Goal: Participate in discussion: Engage in conversation with other users on a specific topic

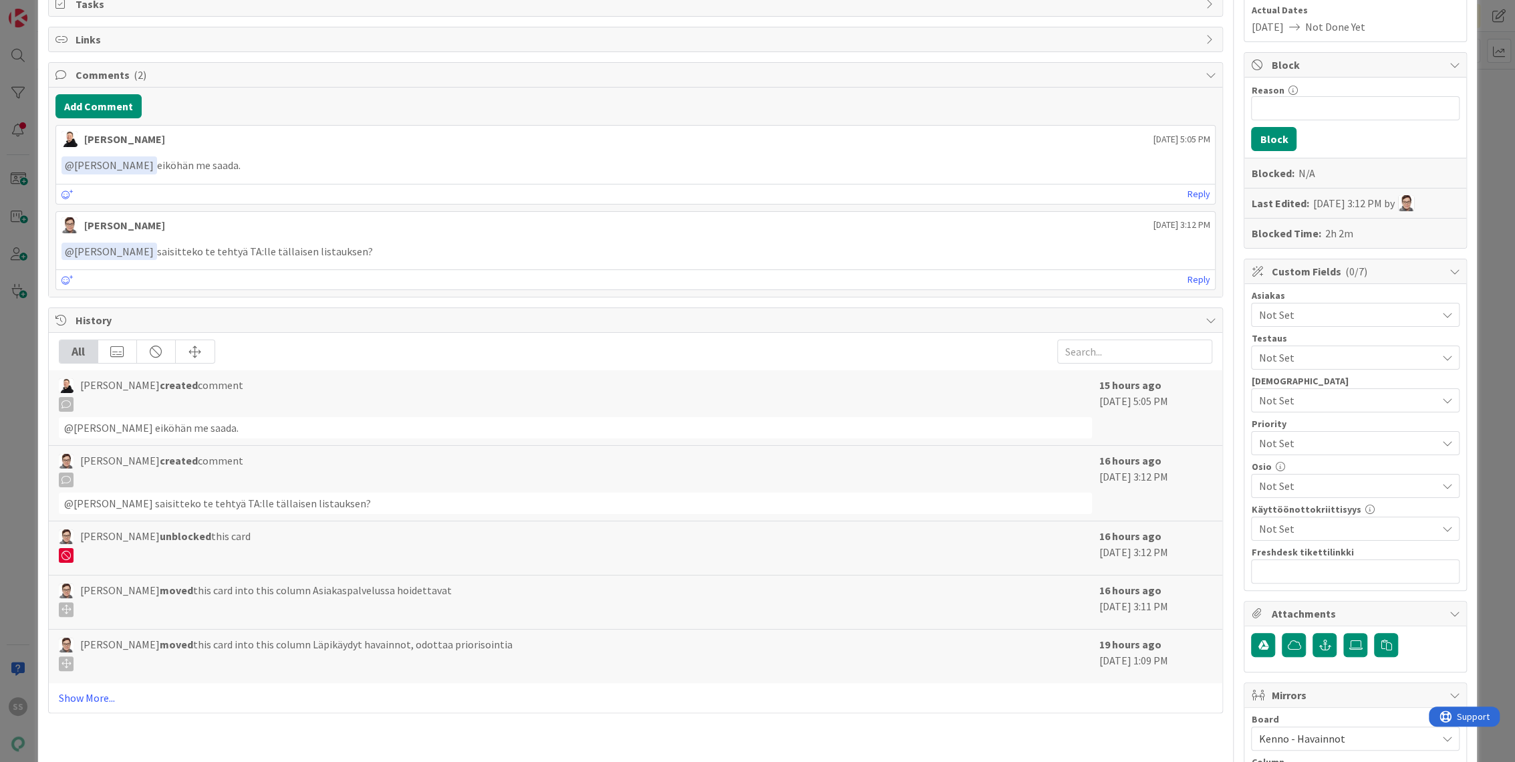
scroll to position [445, 0]
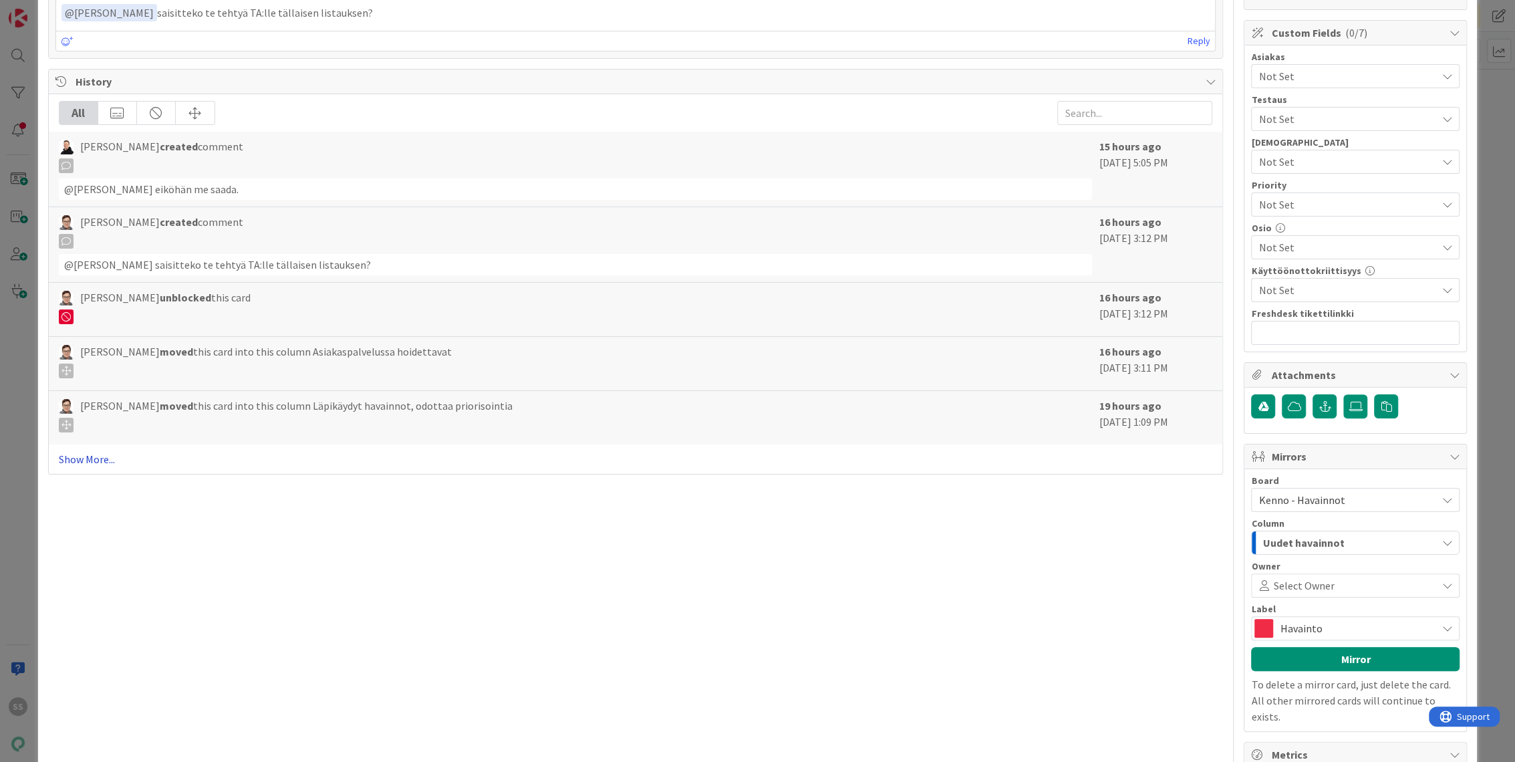
click at [88, 455] on link "Show More..." at bounding box center [636, 459] width 1154 height 16
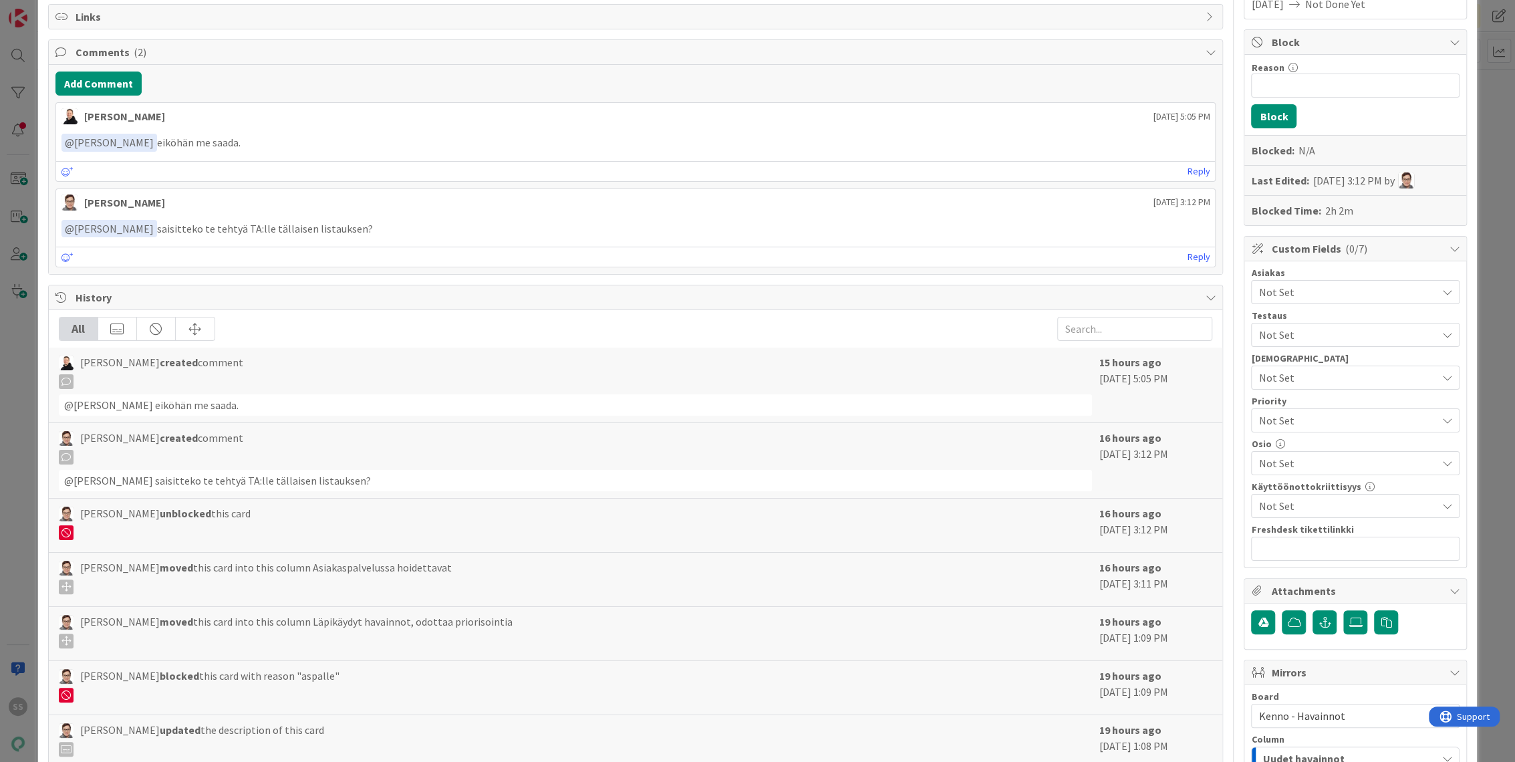
scroll to position [0, 0]
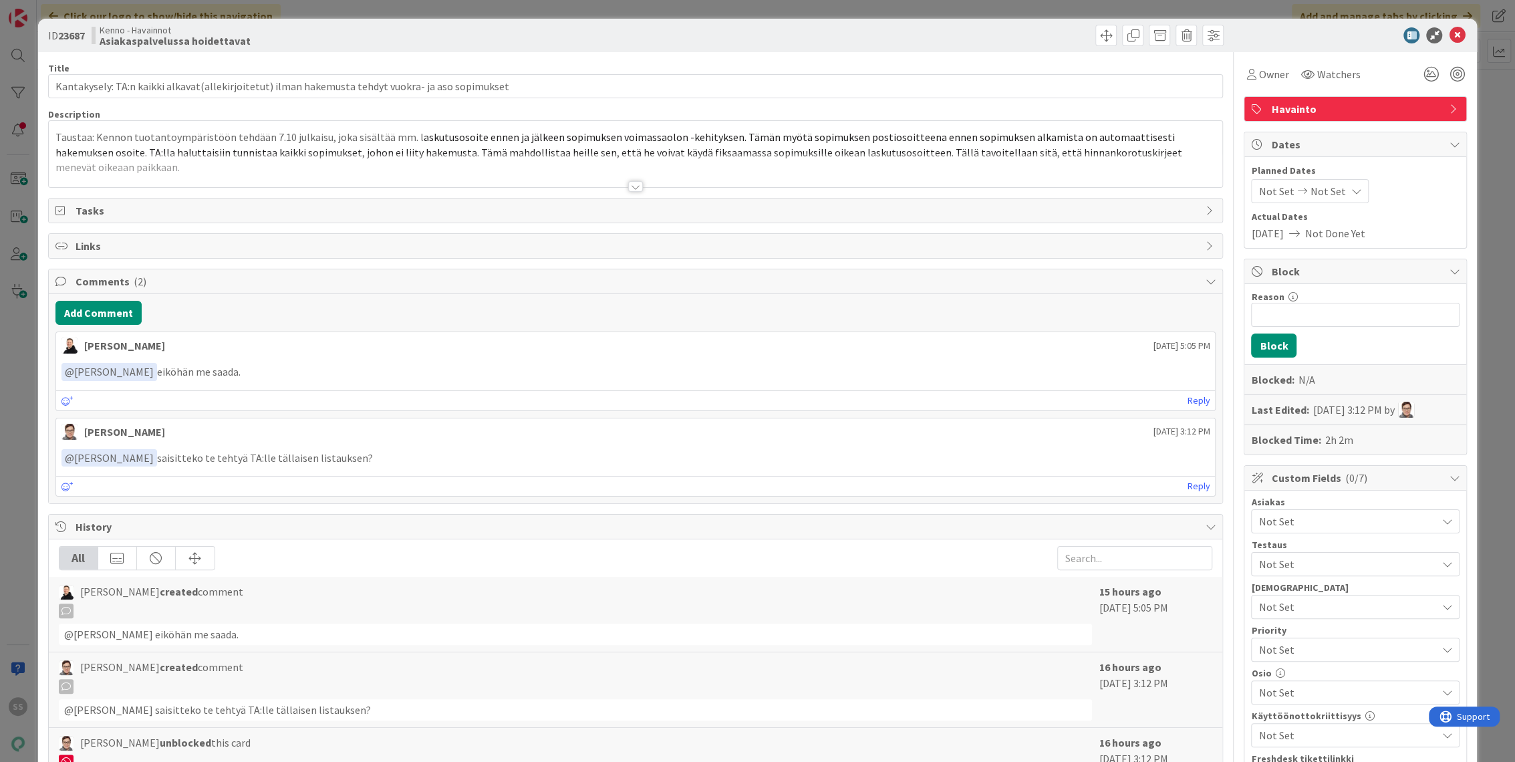
click at [628, 186] on div at bounding box center [635, 186] width 15 height 11
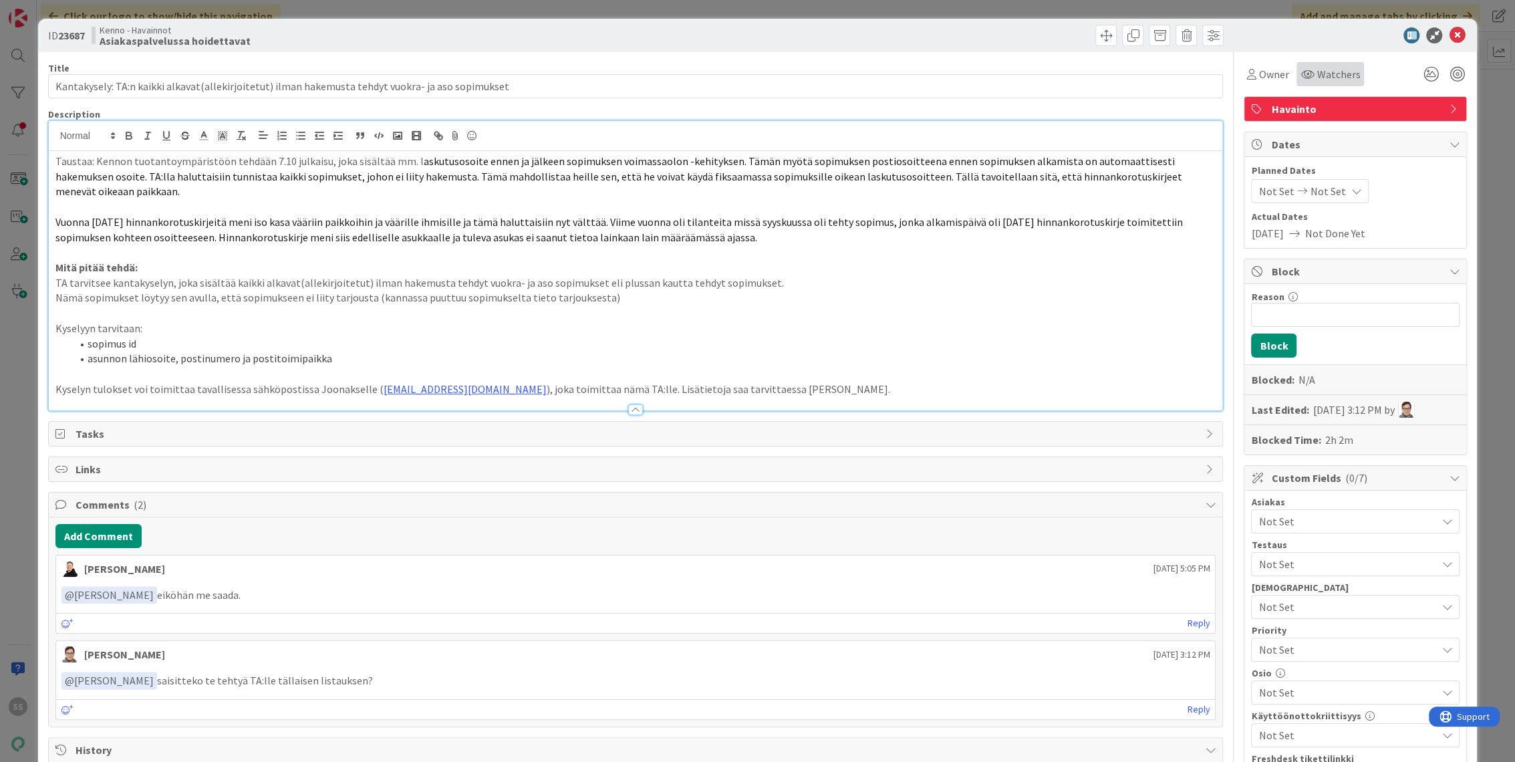
click at [1316, 82] on span "Watchers" at bounding box center [1337, 74] width 43 height 16
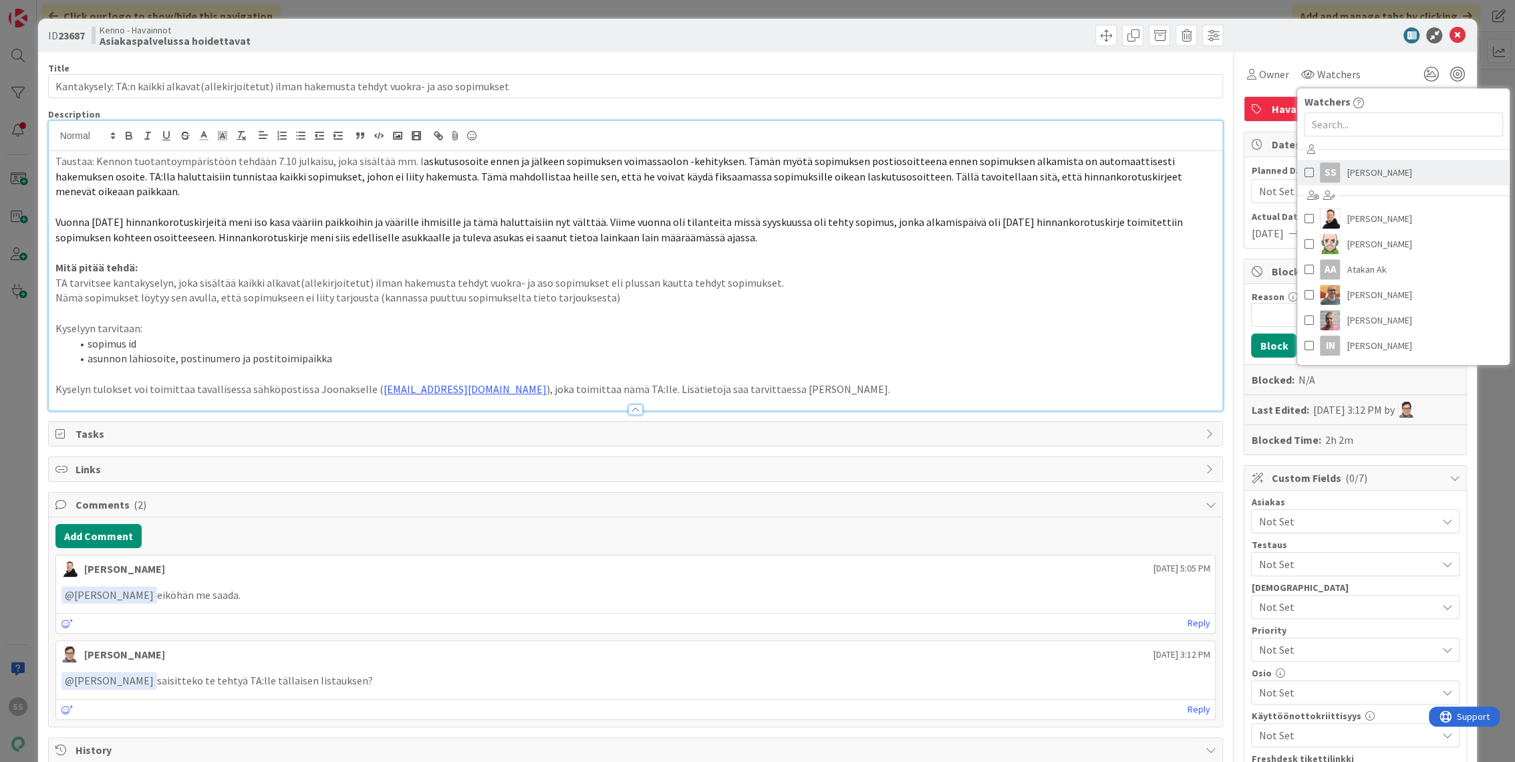
click at [1346, 167] on span "[PERSON_NAME]" at bounding box center [1378, 172] width 65 height 20
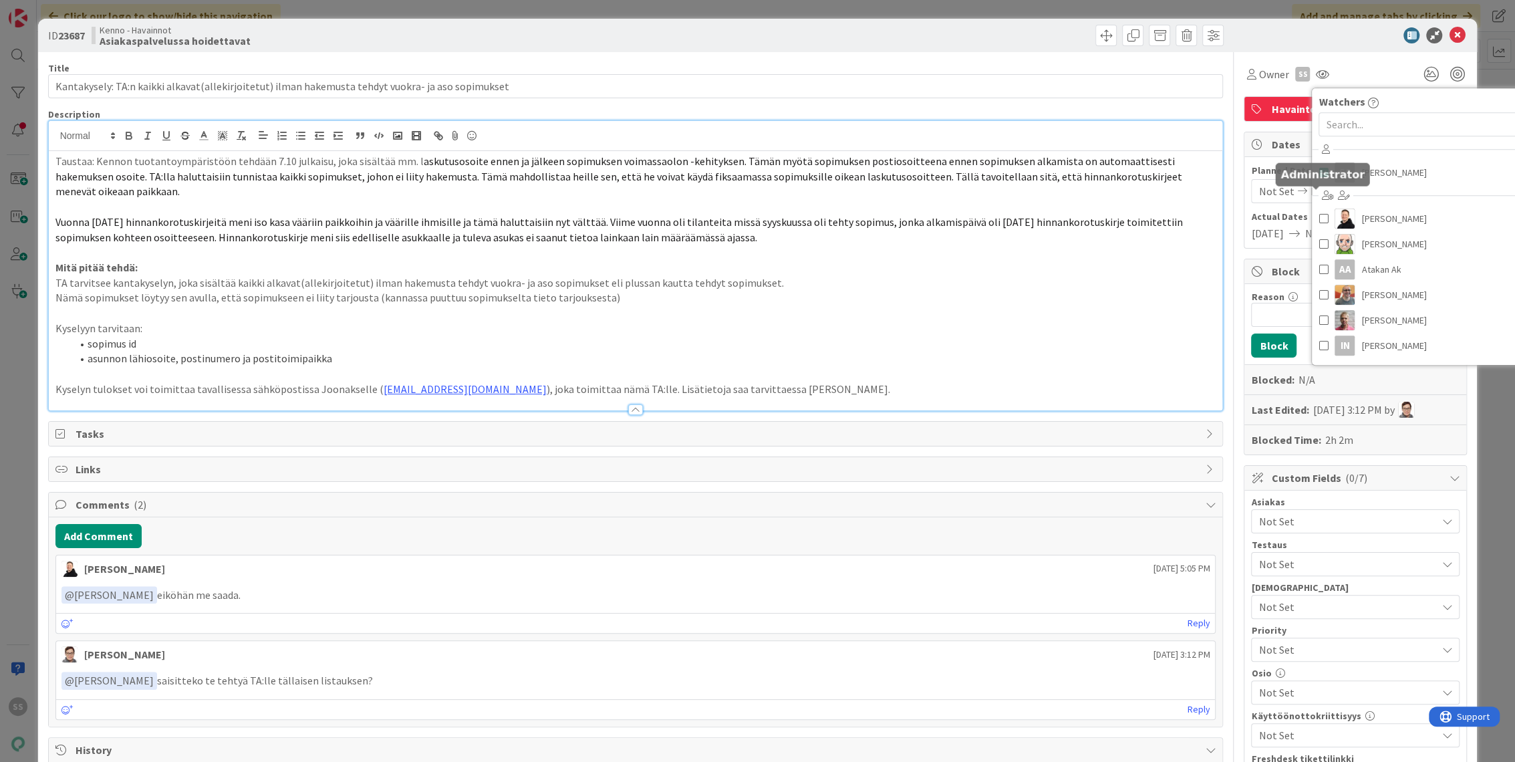
click at [915, 290] on p "Nämä sopimukset löytyy sen avulla, että sopimukseen ei liity tarjousta (kannass…" at bounding box center [635, 297] width 1161 height 15
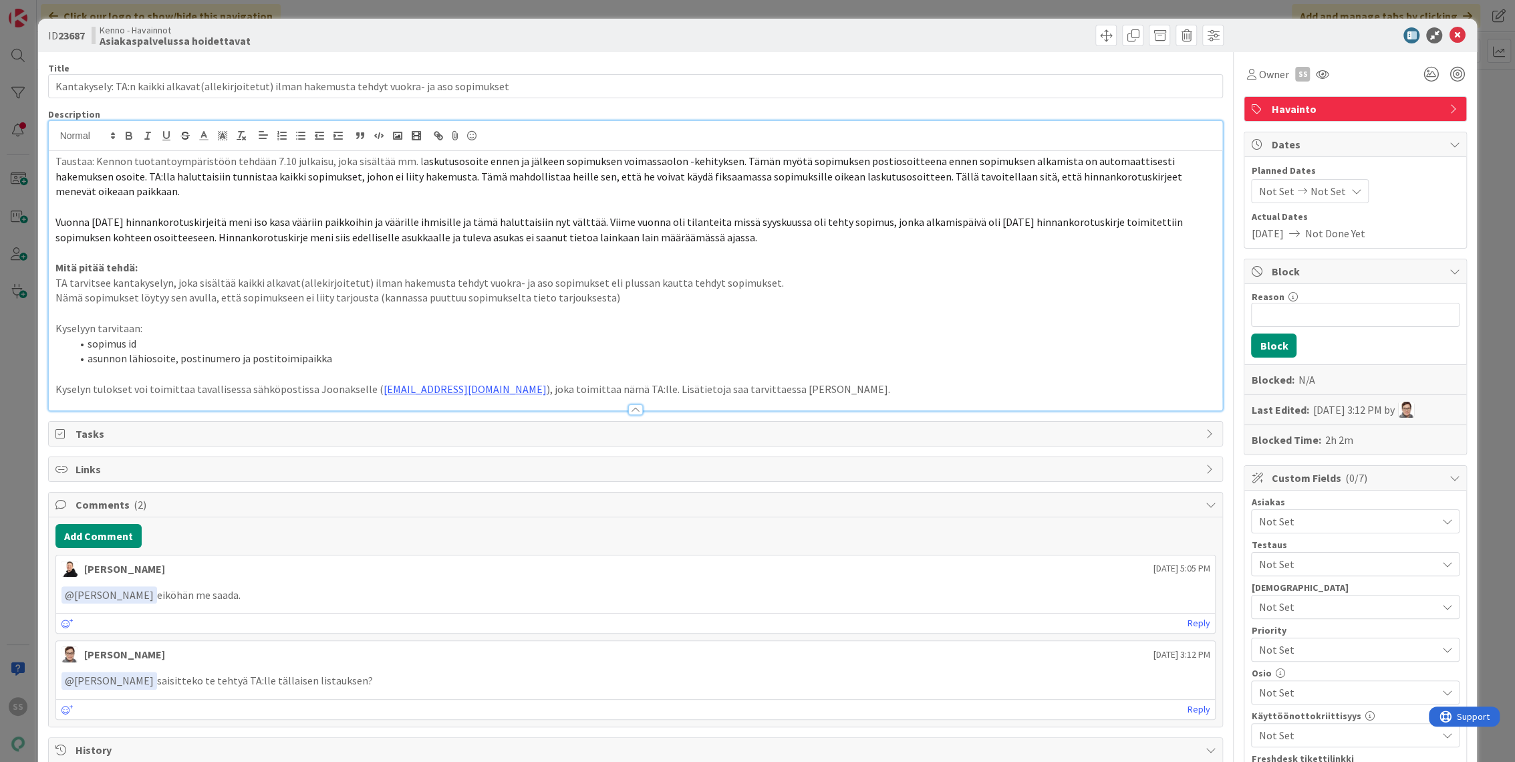
click at [651, 290] on p "Nämä sopimukset löytyy sen avulla, että sopimukseen ei liity tarjousta (kannass…" at bounding box center [635, 297] width 1161 height 15
click at [440, 336] on li "sopimus id" at bounding box center [643, 343] width 1145 height 15
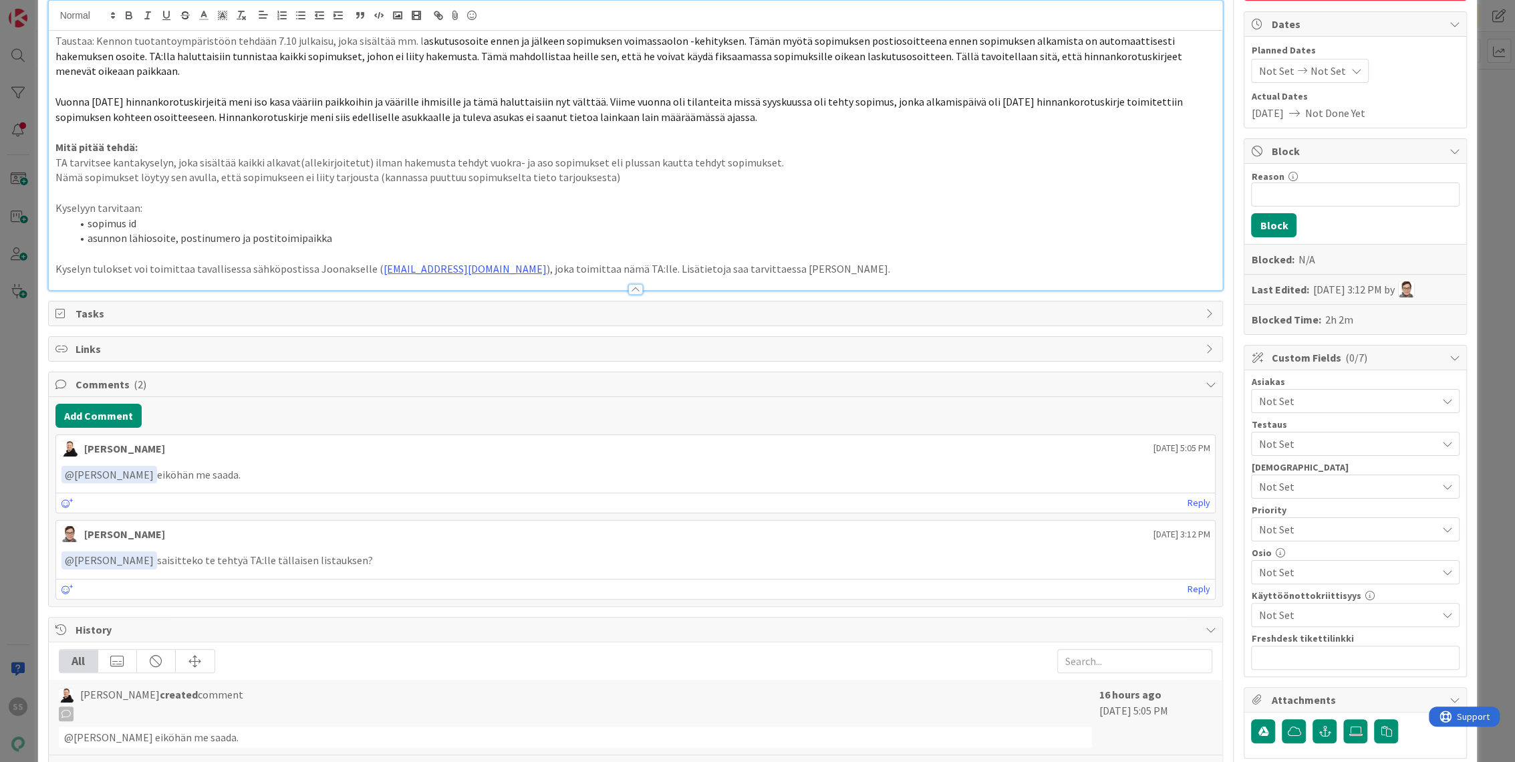
scroll to position [74, 0]
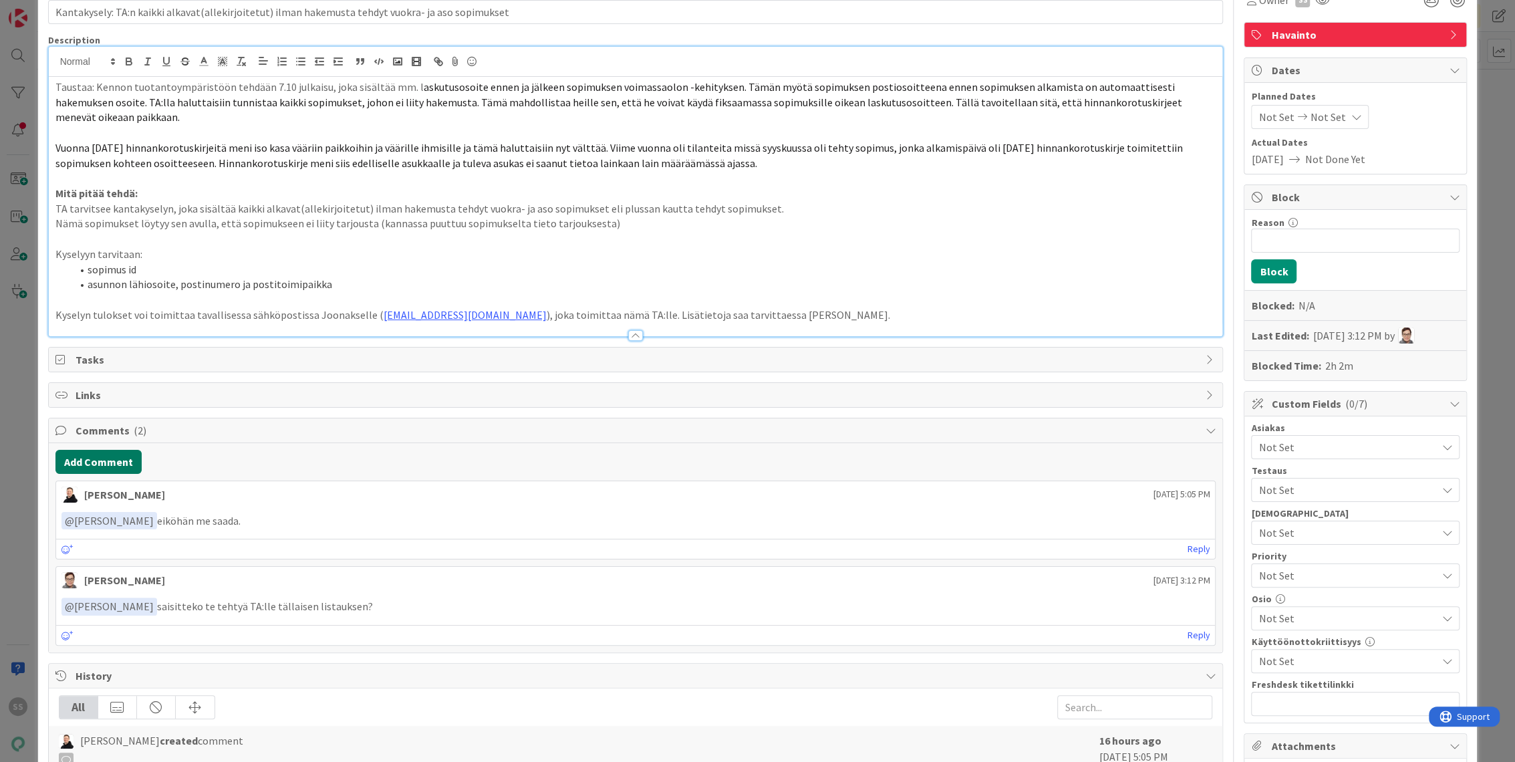
click at [128, 450] on button "Add Comment" at bounding box center [98, 462] width 86 height 24
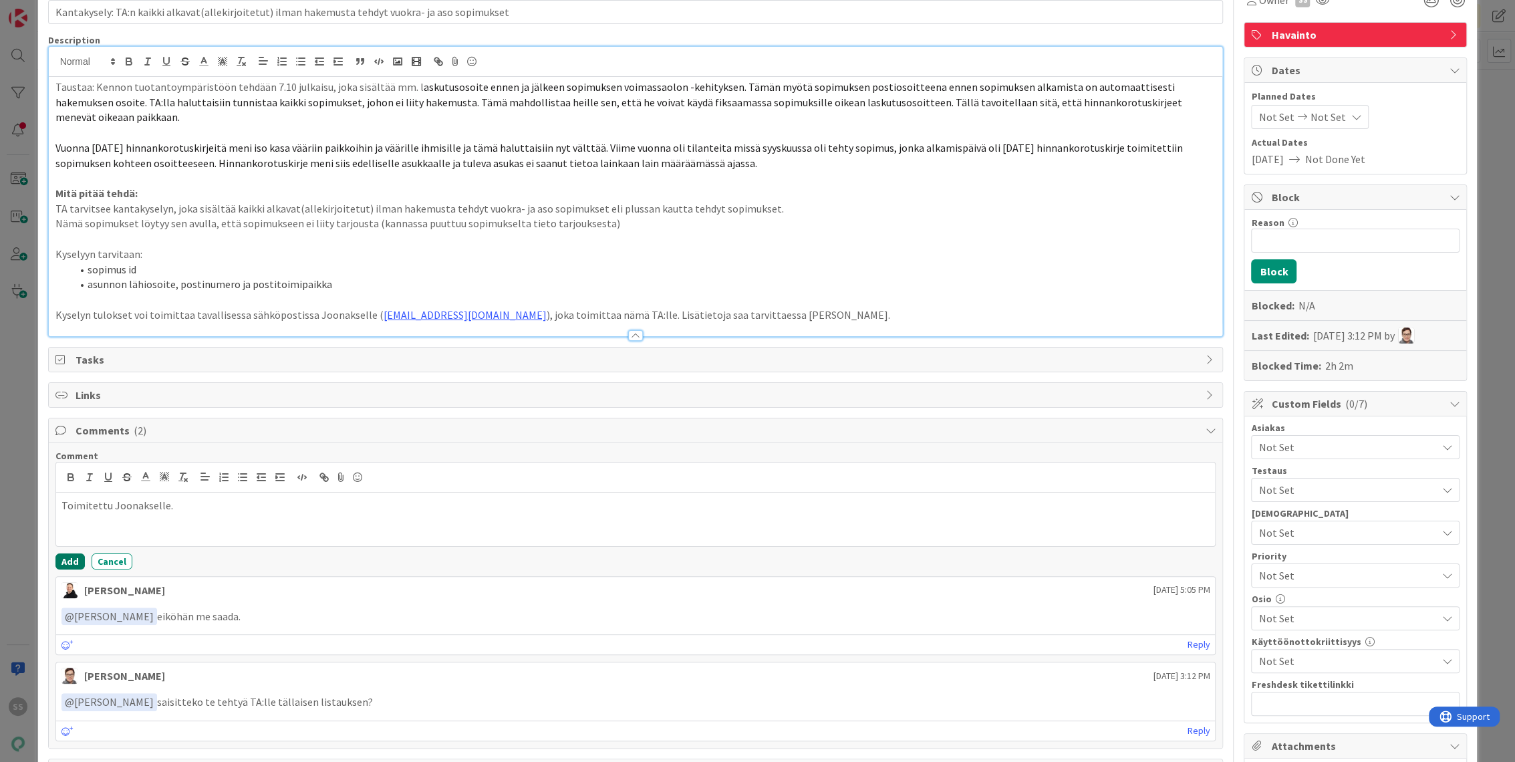
click at [73, 553] on button "Add" at bounding box center [69, 561] width 29 height 16
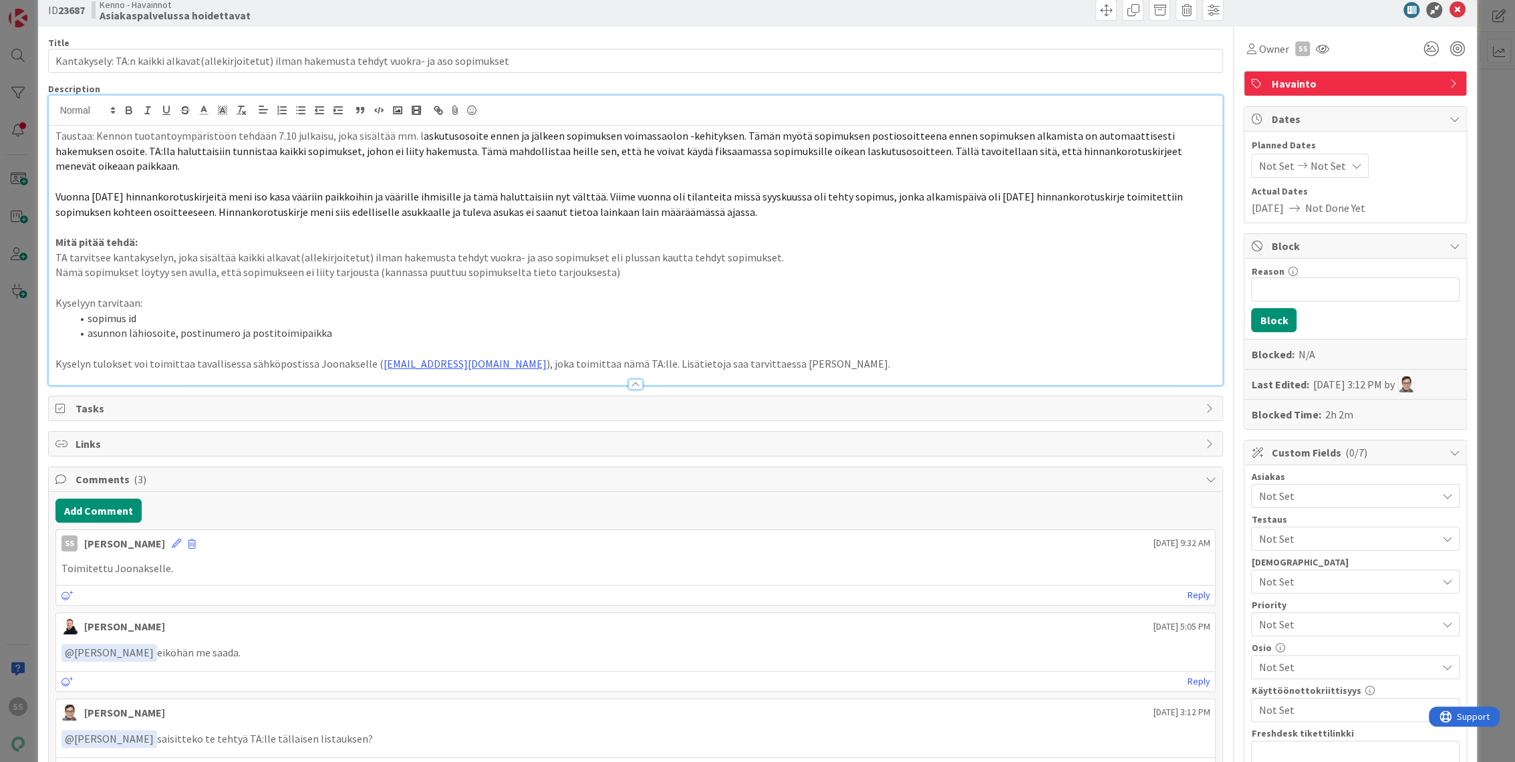
scroll to position [0, 0]
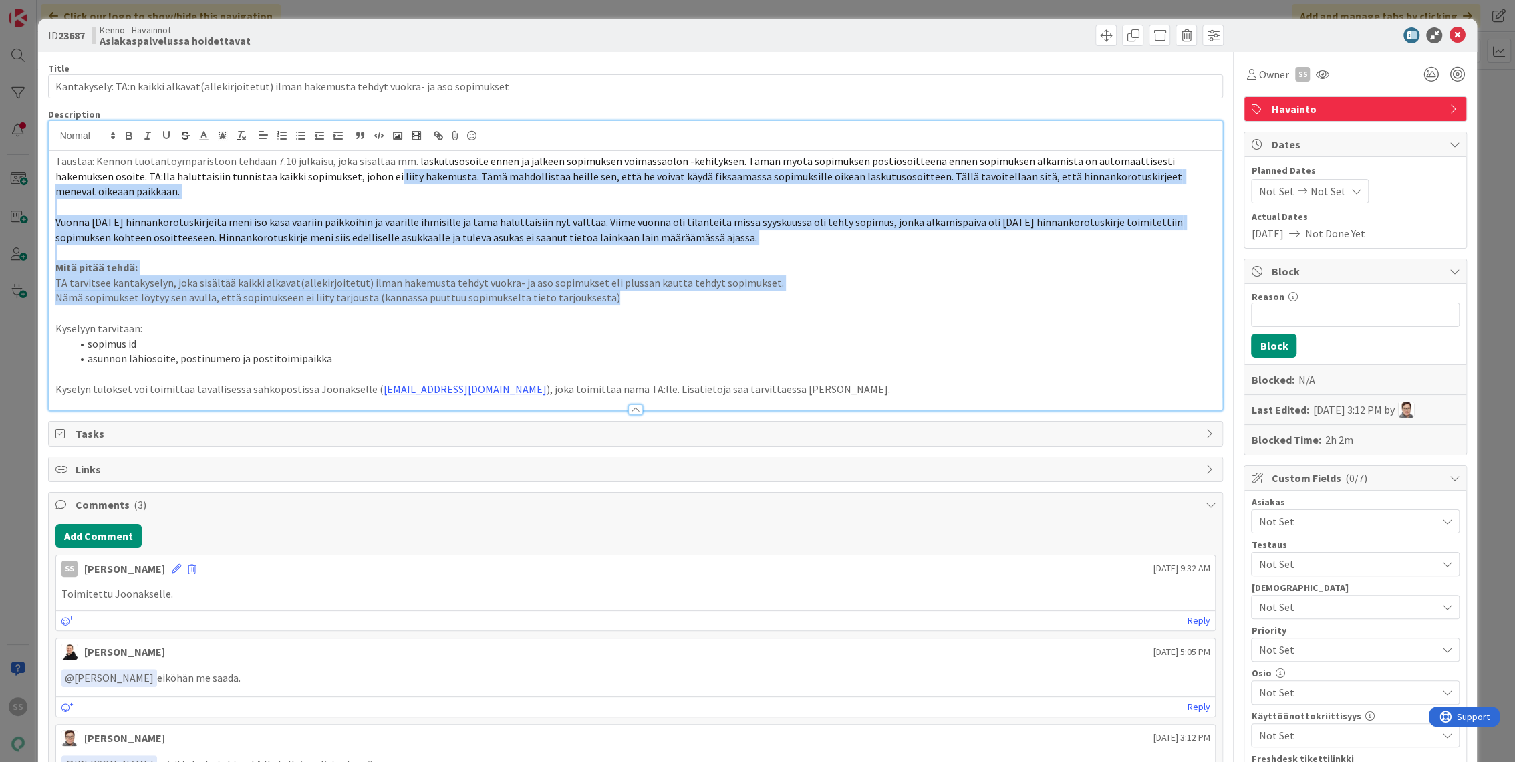
drag, startPoint x: 347, startPoint y: 178, endPoint x: 750, endPoint y: 287, distance: 417.4
click at [750, 287] on div "Taustaa: Kennon tuotantoympäristöön tehdään 7.10 julkaisu, joka sisältää mm. l …" at bounding box center [636, 280] width 1174 height 259
click at [750, 290] on p "Nämä sopimukset löytyy sen avulla, että sopimukseen ei liity tarjousta (kannass…" at bounding box center [635, 297] width 1161 height 15
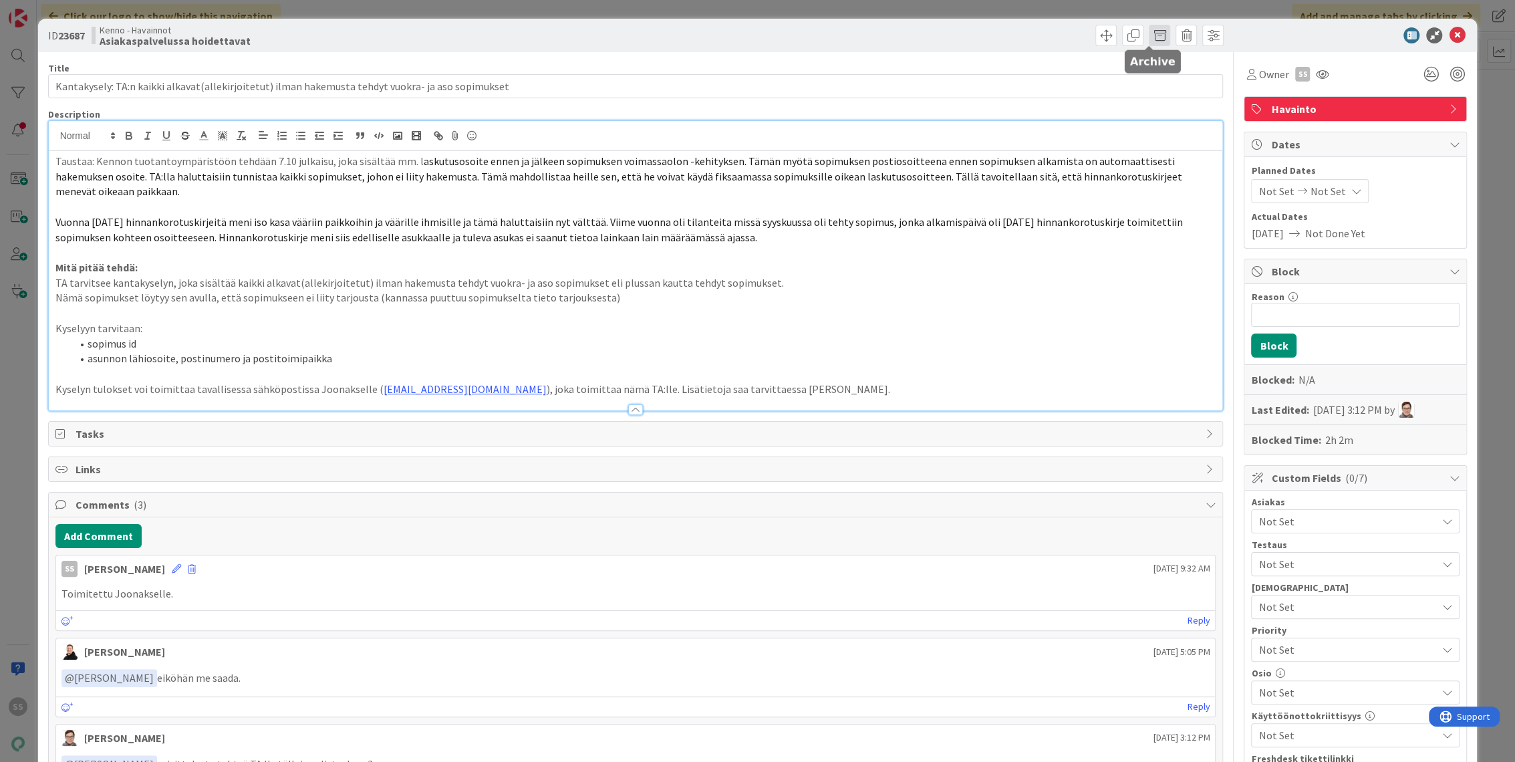
click at [1149, 33] on span at bounding box center [1159, 35] width 21 height 21
click at [1166, 99] on button "Archive" at bounding box center [1181, 98] width 53 height 24
